Goal: Task Accomplishment & Management: Manage account settings

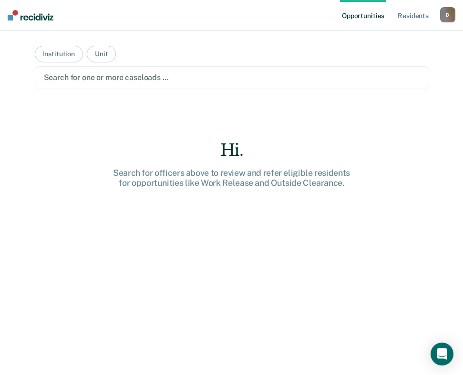
click at [216, 71] on div "Search for one or more caseloads …" at bounding box center [232, 77] width 378 height 13
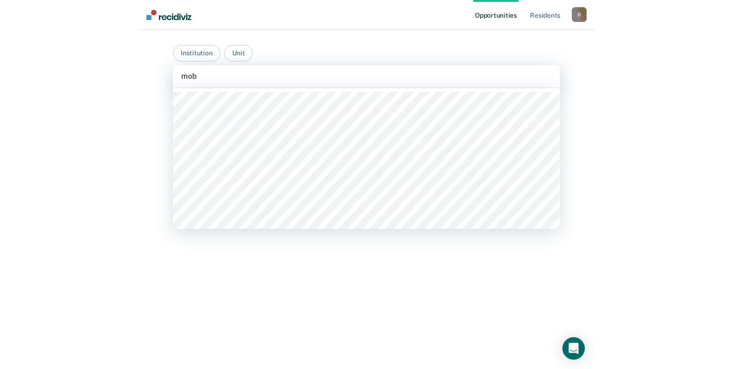
scroll to position [166, 0]
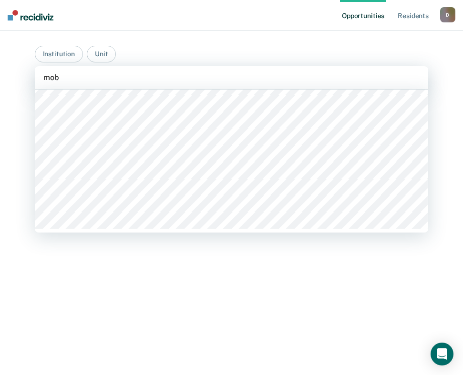
type input "mob"
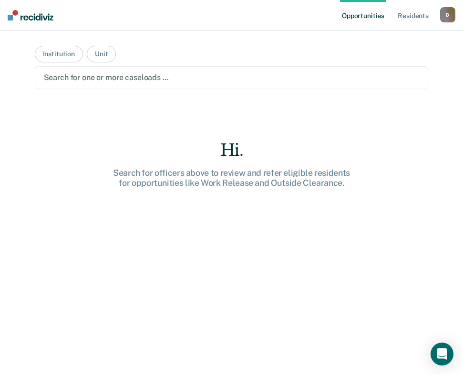
click at [214, 291] on div "Hi. Search for officers above to review and refer eligible residents for opport…" at bounding box center [232, 275] width 394 height 269
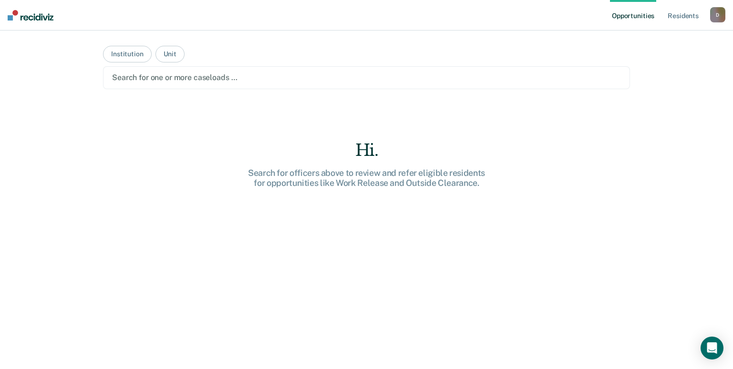
click at [284, 89] on main "Institution Unit Search for one or more caseloads … Hi. Search for officers abo…" at bounding box center [367, 189] width 550 height 316
click at [279, 81] on div at bounding box center [366, 77] width 509 height 11
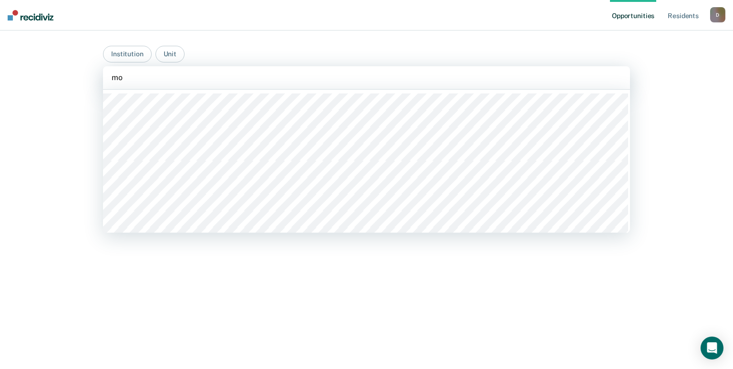
type input "mob"
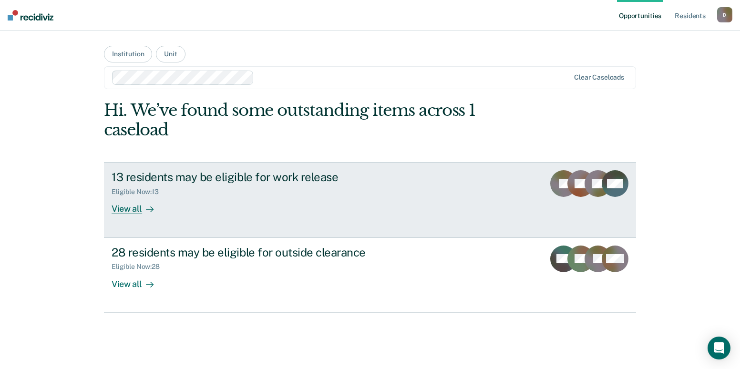
click at [148, 211] on icon at bounding box center [150, 210] width 8 height 8
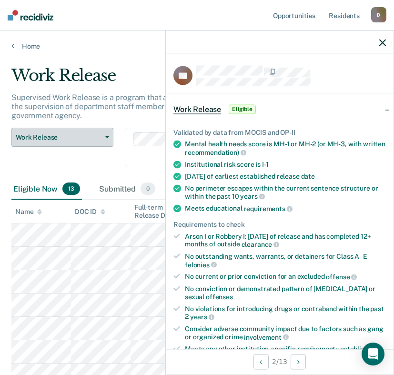
click at [49, 139] on span "Work Release" at bounding box center [59, 138] width 86 height 8
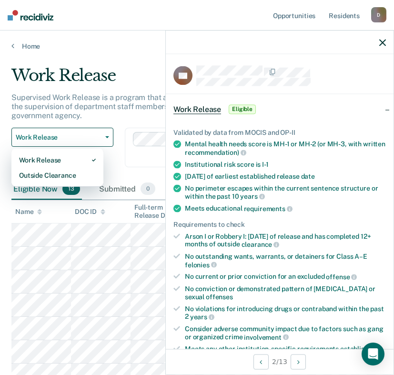
click at [139, 84] on div "Work Release" at bounding box center [188, 79] width 355 height 27
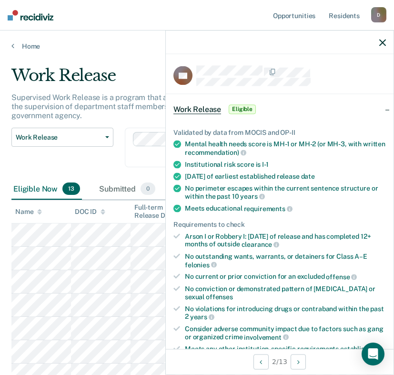
click at [280, 39] on div at bounding box center [280, 43] width 228 height 24
click at [386, 42] on icon "button" at bounding box center [383, 42] width 7 height 7
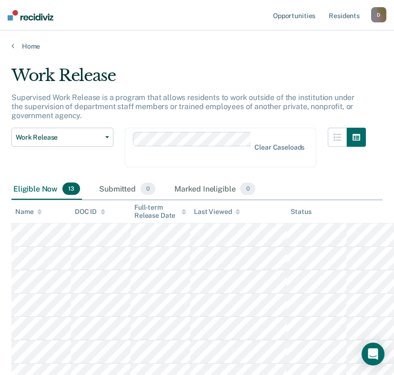
click at [290, 39] on div "Home" at bounding box center [197, 41] width 394 height 20
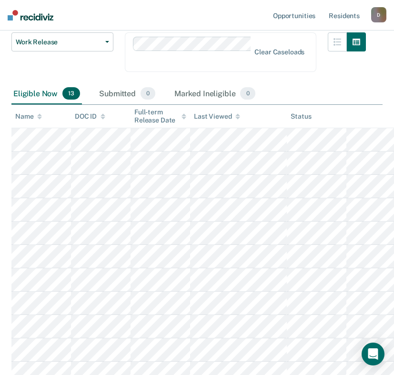
scroll to position [143, 0]
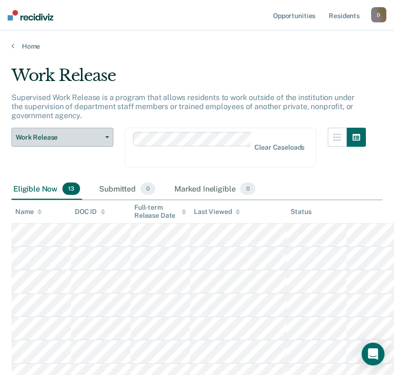
click at [88, 134] on span "Work Release" at bounding box center [59, 138] width 86 height 8
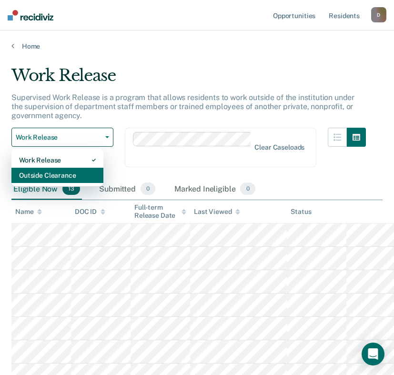
click at [93, 172] on div "Outside Clearance" at bounding box center [57, 175] width 77 height 15
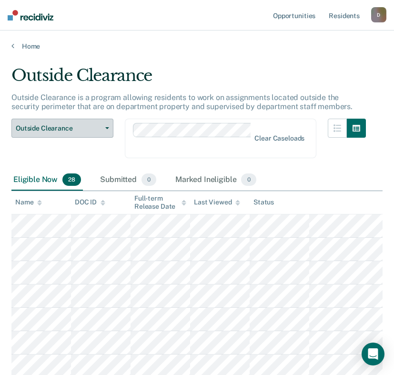
click at [89, 128] on span "Outside Clearance" at bounding box center [59, 128] width 86 height 8
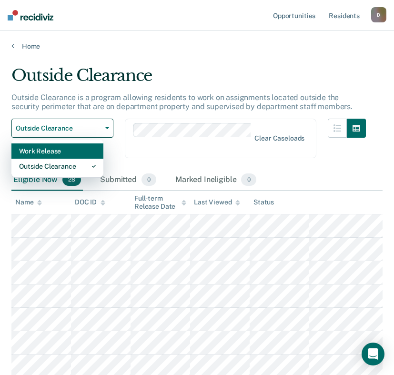
click at [87, 151] on div "Work Release" at bounding box center [57, 151] width 77 height 15
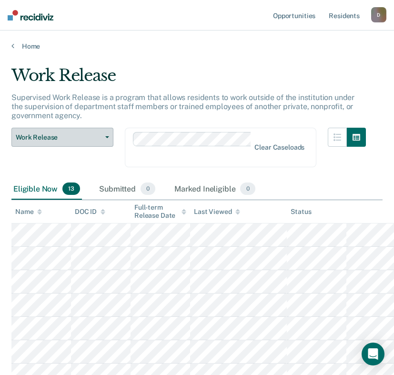
click at [84, 137] on span "Work Release" at bounding box center [59, 138] width 86 height 8
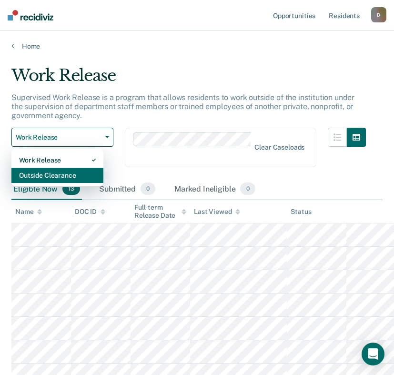
click at [93, 174] on div "Outside Clearance" at bounding box center [57, 175] width 77 height 15
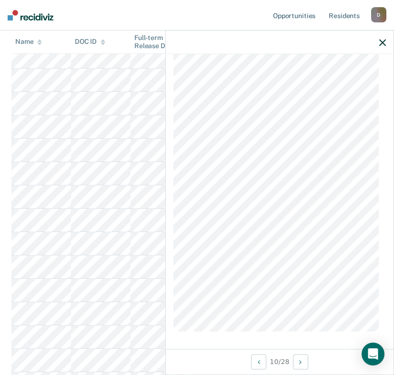
scroll to position [238, 0]
click at [381, 44] on icon "button" at bounding box center [383, 42] width 7 height 7
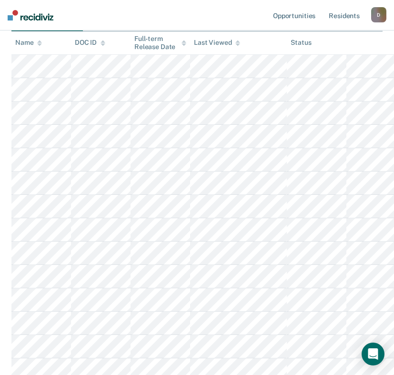
scroll to position [0, 0]
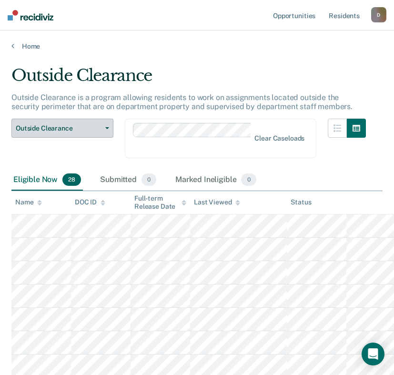
click at [90, 129] on span "Outside Clearance" at bounding box center [59, 128] width 86 height 8
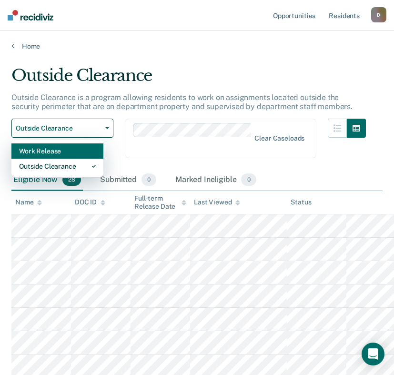
click at [74, 150] on div "Work Release" at bounding box center [57, 151] width 77 height 15
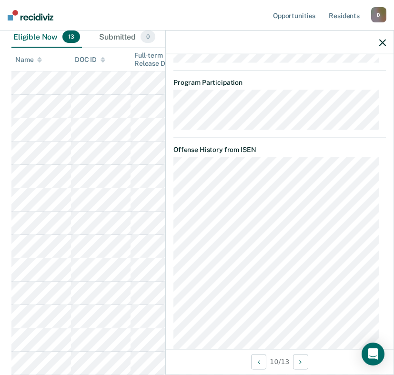
scroll to position [1002, 0]
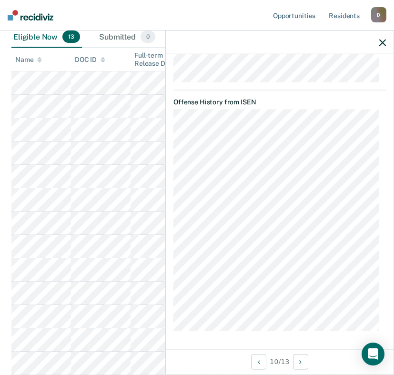
click at [381, 42] on icon "button" at bounding box center [383, 42] width 7 height 7
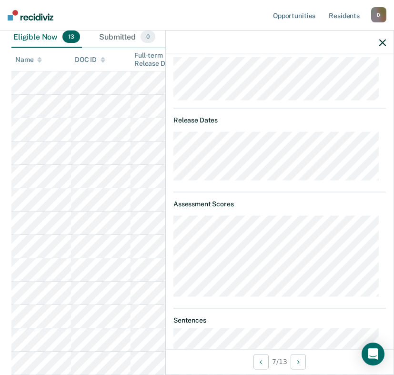
scroll to position [238, 0]
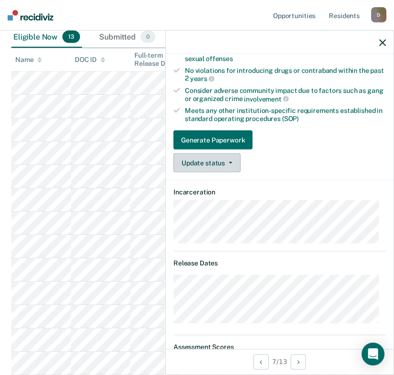
click at [220, 163] on button "Update status" at bounding box center [207, 163] width 67 height 19
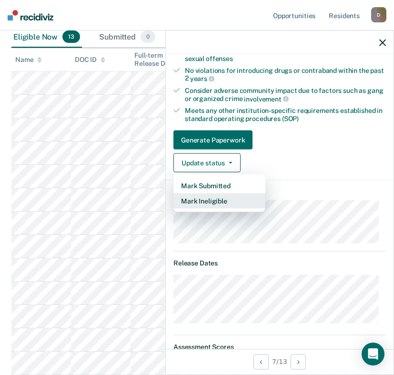
click at [220, 199] on button "Mark Ineligible" at bounding box center [220, 201] width 92 height 15
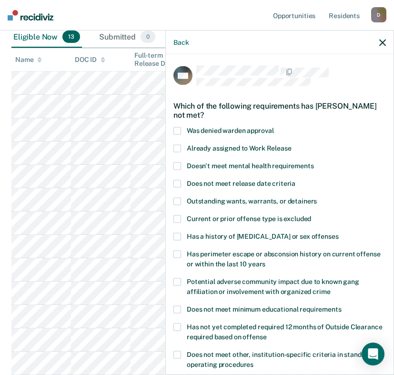
scroll to position [48, 0]
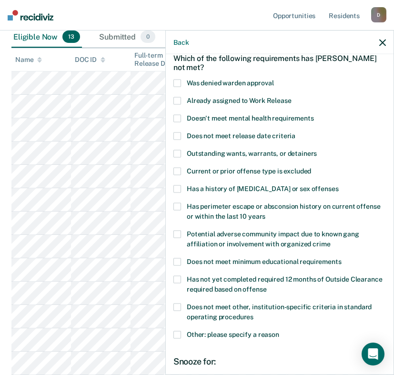
click at [178, 337] on span at bounding box center [178, 335] width 8 height 8
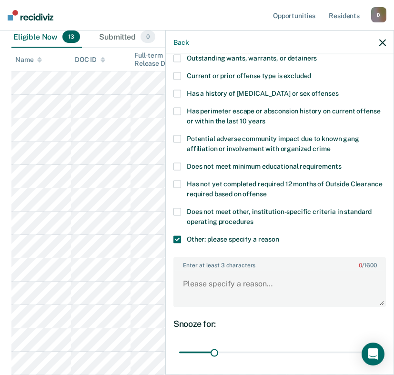
scroll to position [191, 0]
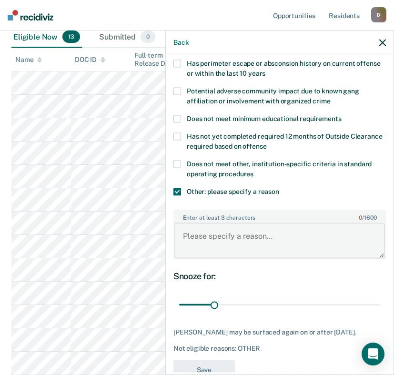
click at [243, 237] on textarea "Enter at least 3 characters 0 / 1600" at bounding box center [280, 240] width 211 height 35
type textarea "W"
type textarea "h"
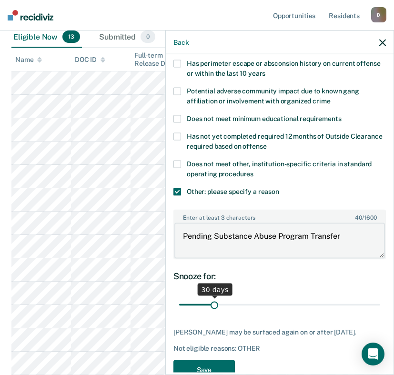
type textarea "Pending Substance Abuse Program Transfer"
drag, startPoint x: 215, startPoint y: 306, endPoint x: 244, endPoint y: 299, distance: 30.0
type input "60"
click at [244, 299] on input "range" at bounding box center [279, 305] width 201 height 17
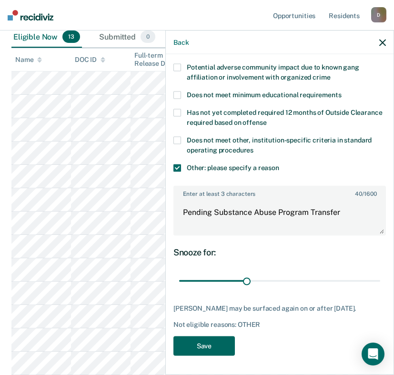
click at [223, 345] on button "Save" at bounding box center [205, 346] width 62 height 20
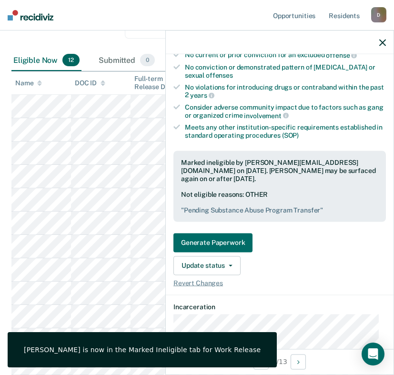
click at [383, 43] on icon "button" at bounding box center [383, 42] width 7 height 7
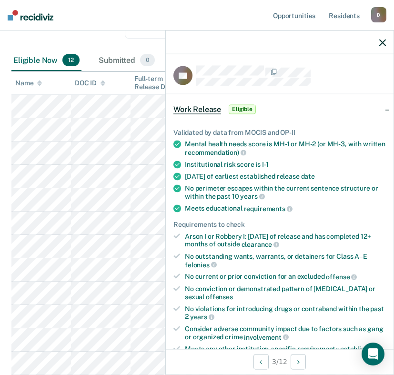
scroll to position [191, 0]
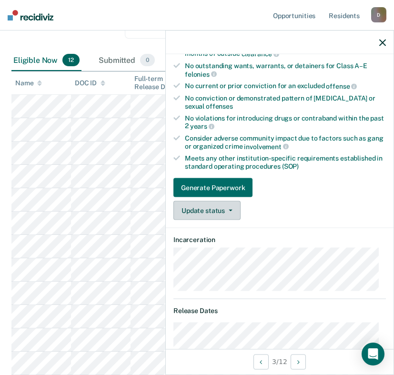
click at [235, 207] on button "Update status" at bounding box center [207, 210] width 67 height 19
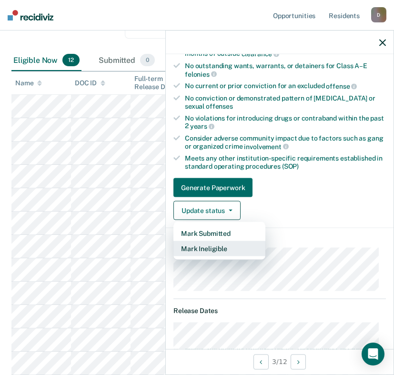
click at [230, 255] on button "Mark Ineligible" at bounding box center [220, 248] width 92 height 15
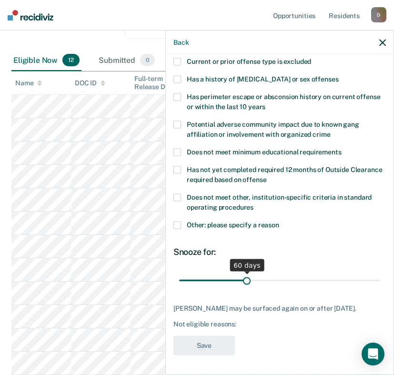
drag, startPoint x: 215, startPoint y: 277, endPoint x: 244, endPoint y: 271, distance: 30.1
type input "60"
click at [244, 272] on input "range" at bounding box center [279, 280] width 201 height 17
click at [187, 221] on span "Other: please specify a reason" at bounding box center [233, 225] width 93 height 8
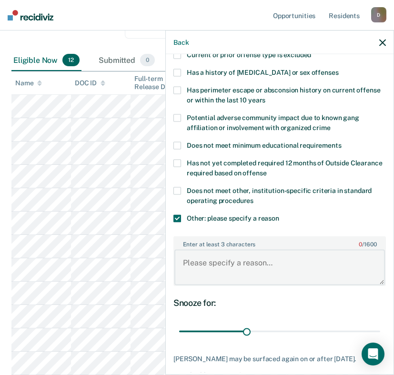
click at [255, 269] on textarea "Enter at least 3 characters 0 / 1600" at bounding box center [280, 267] width 211 height 35
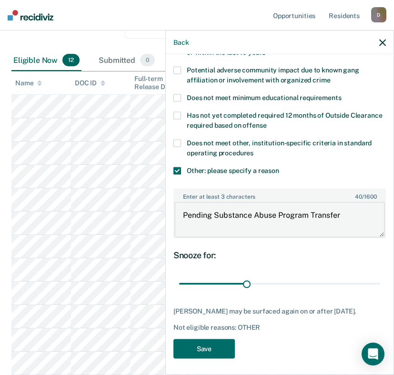
scroll to position [222, 0]
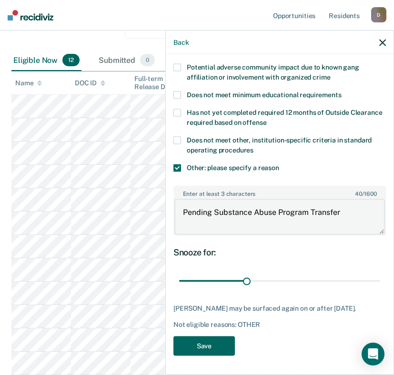
type textarea "Pending Substance Abuse Program Transfer"
click at [223, 343] on button "Save" at bounding box center [205, 346] width 62 height 20
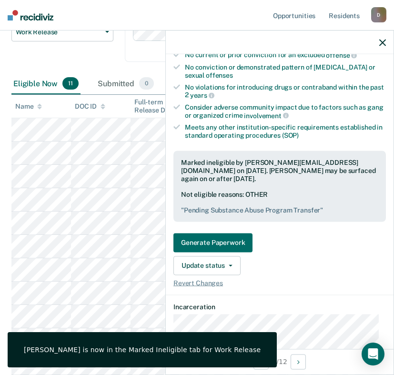
click at [382, 38] on button "button" at bounding box center [383, 42] width 7 height 8
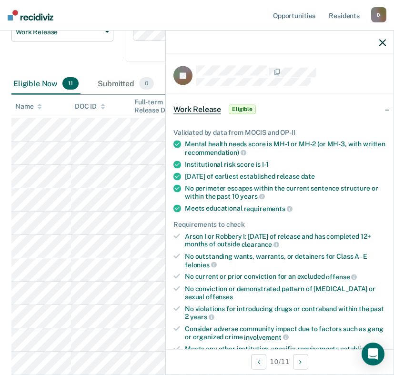
scroll to position [238, 0]
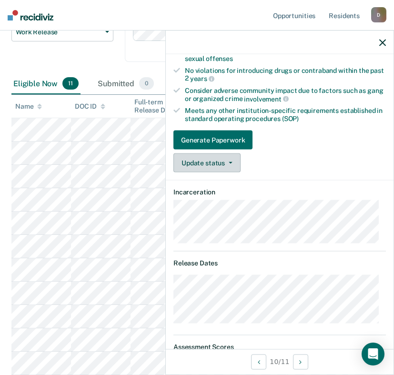
click at [234, 165] on button "Update status" at bounding box center [207, 163] width 67 height 19
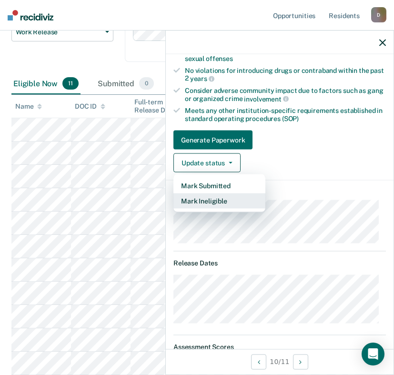
click at [231, 205] on button "Mark Ineligible" at bounding box center [220, 201] width 92 height 15
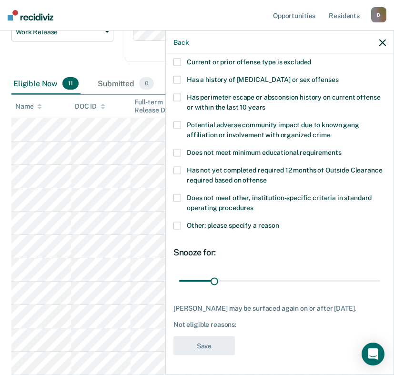
scroll to position [164, 0]
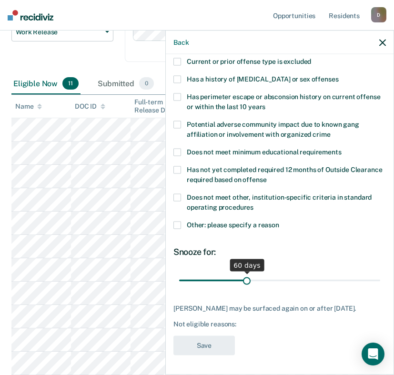
drag, startPoint x: 213, startPoint y: 274, endPoint x: 244, endPoint y: 279, distance: 31.4
type input "60"
click at [244, 279] on input "range" at bounding box center [279, 280] width 201 height 17
click at [177, 222] on span at bounding box center [178, 226] width 8 height 8
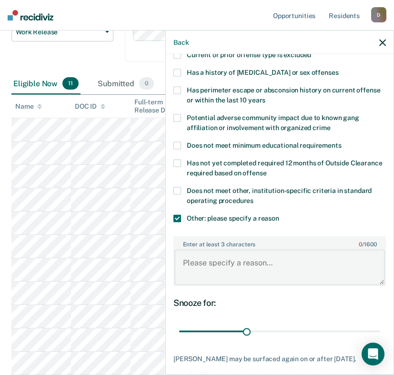
click at [233, 262] on textarea "Enter at least 3 characters 0 / 1600" at bounding box center [280, 267] width 211 height 35
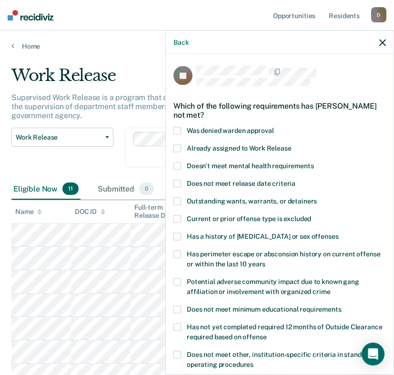
scroll to position [222, 0]
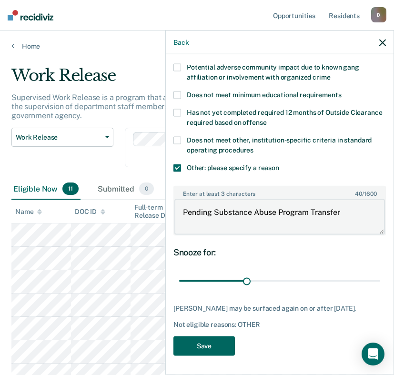
type textarea "Pending Substance Abuse Program Transfer"
click at [219, 346] on button "Save" at bounding box center [205, 346] width 62 height 20
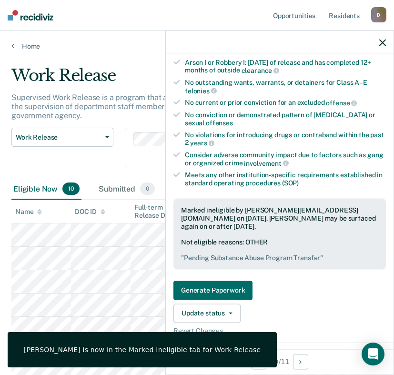
scroll to position [0, 0]
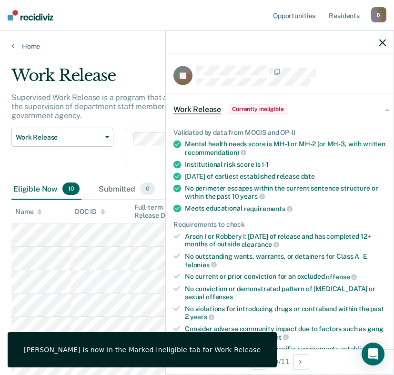
click at [383, 40] on icon "button" at bounding box center [383, 42] width 7 height 7
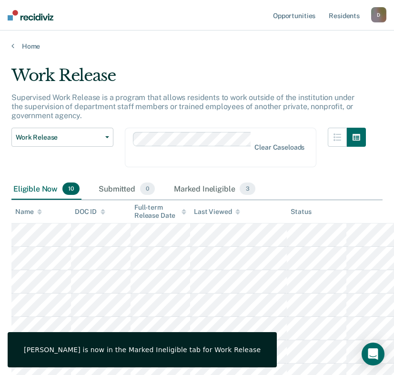
scroll to position [82, 0]
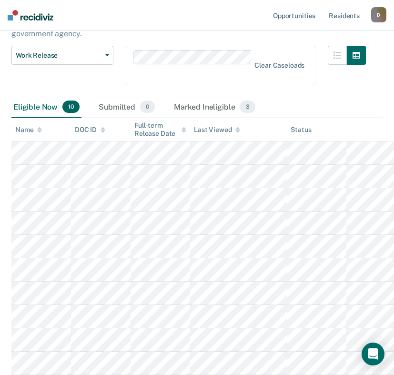
click at [104, 81] on div "Work Release Work Release Outside Clearance" at bounding box center [62, 71] width 102 height 51
